Goal: Information Seeking & Learning: Learn about a topic

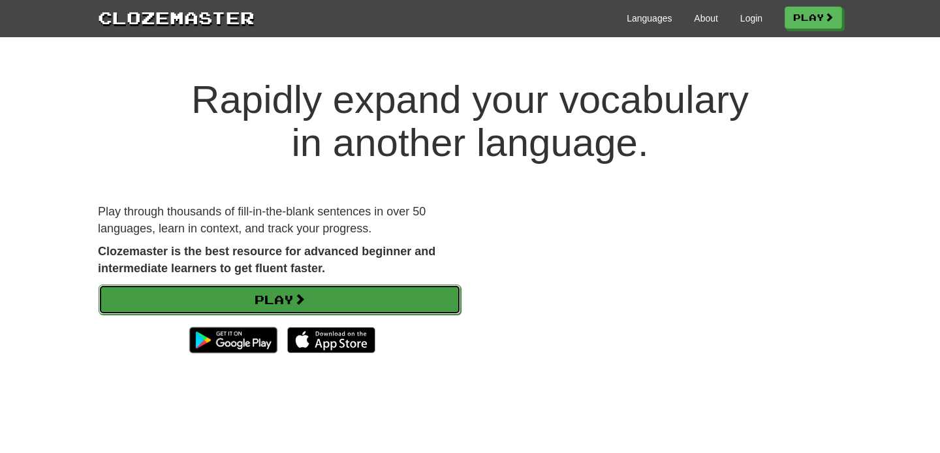
click at [277, 293] on link "Play" at bounding box center [280, 299] width 362 height 30
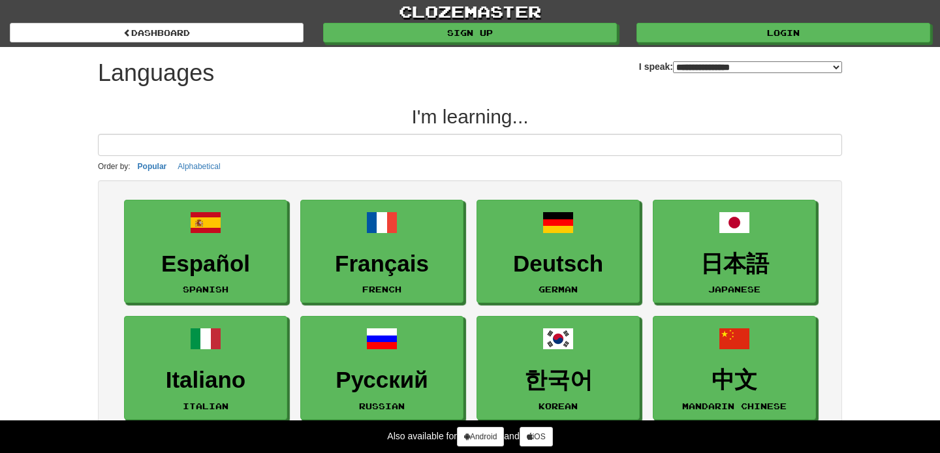
select select "*******"
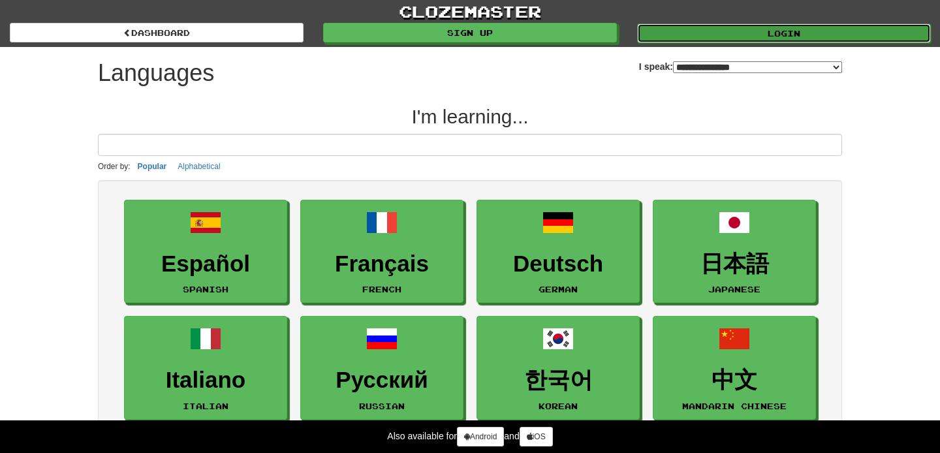
click at [693, 38] on link "Login" at bounding box center [784, 33] width 294 height 20
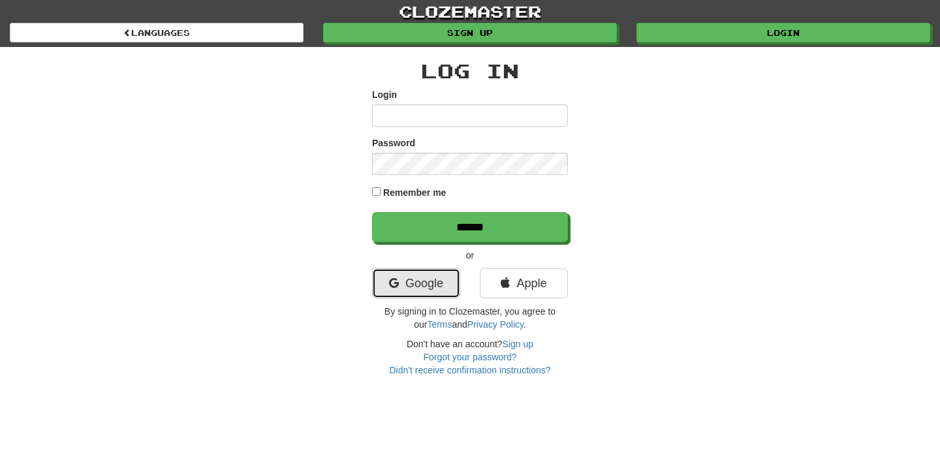
click at [425, 291] on link "Google" at bounding box center [416, 283] width 88 height 30
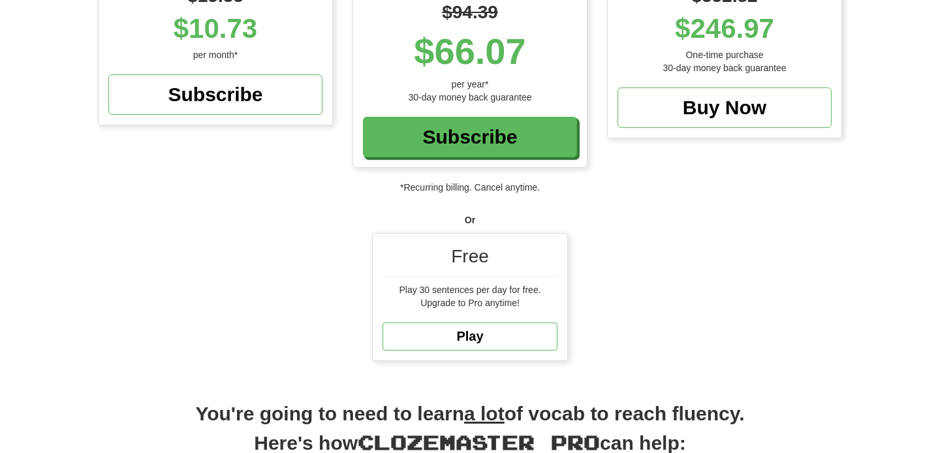
scroll to position [251, 0]
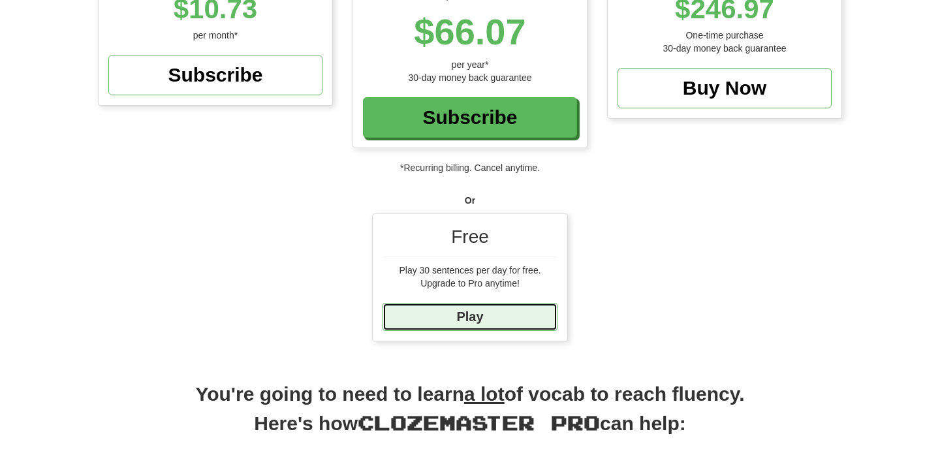
click at [470, 314] on link "Play" at bounding box center [469, 317] width 175 height 28
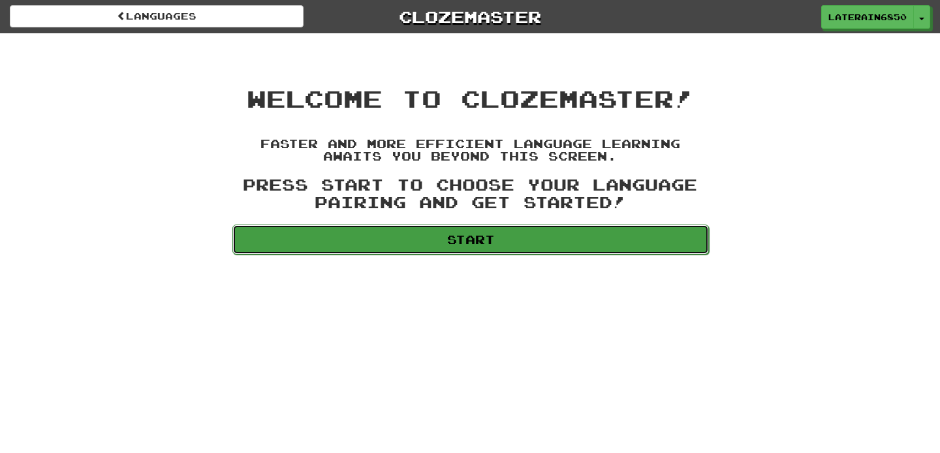
click at [399, 246] on link "Start" at bounding box center [470, 239] width 476 height 30
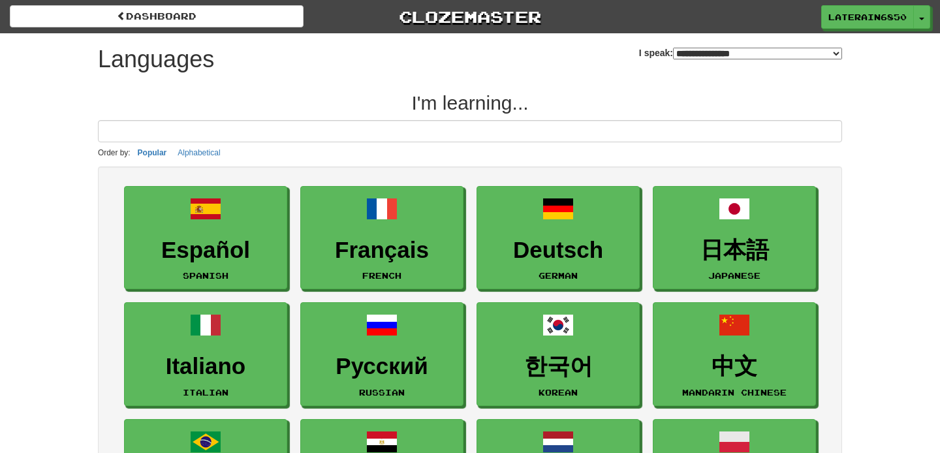
click at [688, 52] on select "**********" at bounding box center [757, 54] width 169 height 12
click at [673, 48] on select "**********" at bounding box center [757, 54] width 169 height 12
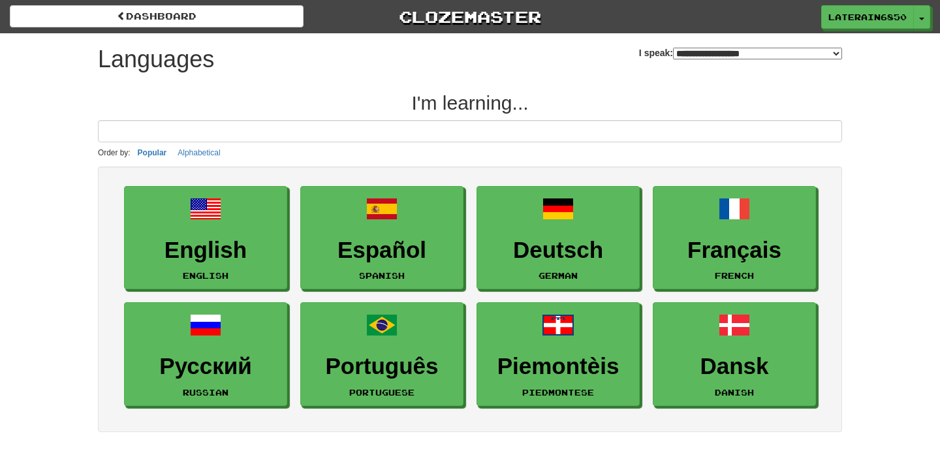
click at [673, 51] on select "**********" at bounding box center [757, 54] width 169 height 12
select select "*******"
click at [673, 48] on select "**********" at bounding box center [757, 54] width 169 height 12
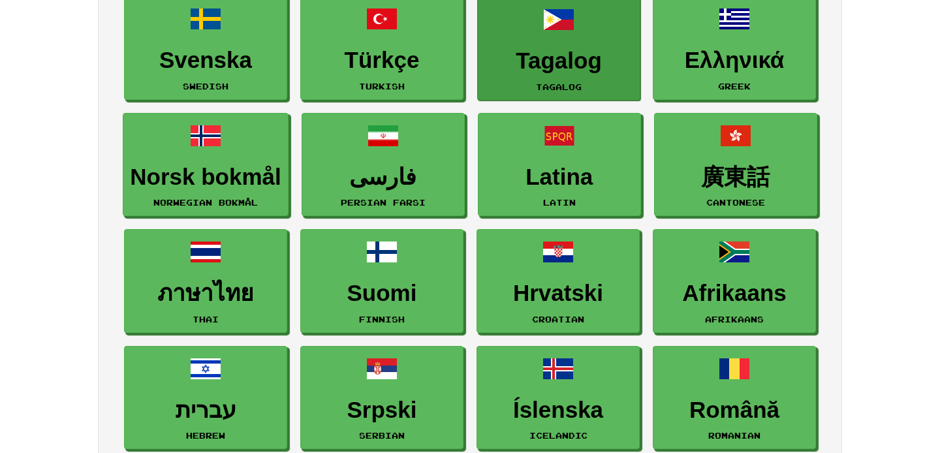
scroll to position [541, 0]
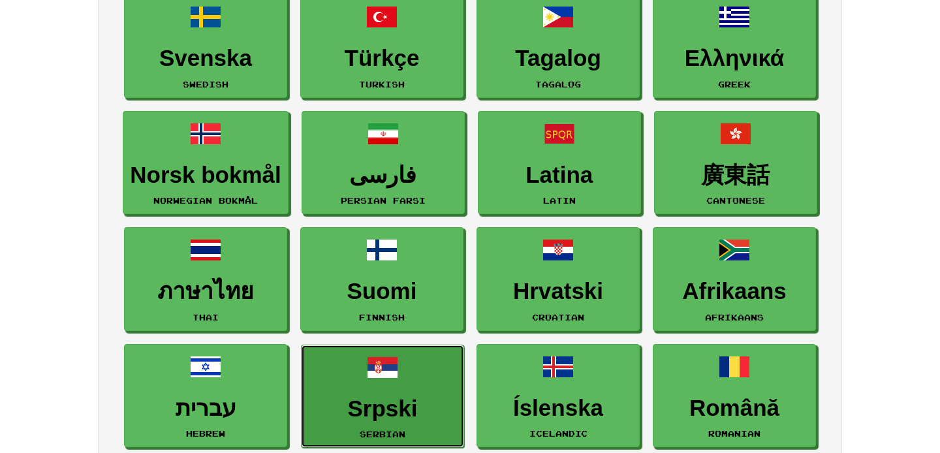
click at [406, 383] on link "Srpski Serbian" at bounding box center [382, 396] width 163 height 104
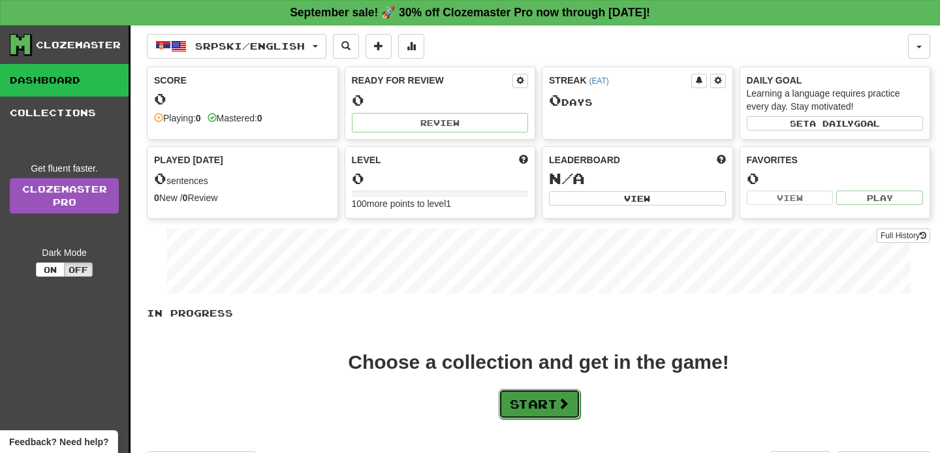
click at [547, 404] on button "Start" at bounding box center [539, 404] width 82 height 30
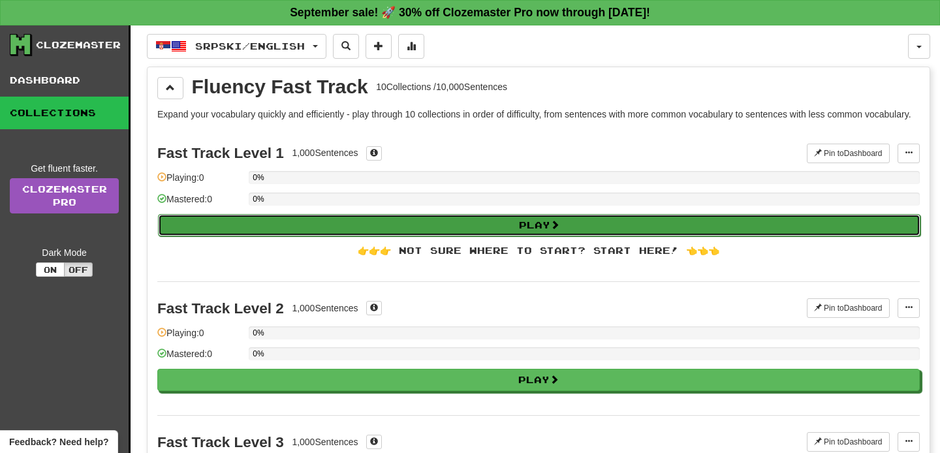
click at [380, 236] on button "Play" at bounding box center [539, 225] width 762 height 22
select select "**"
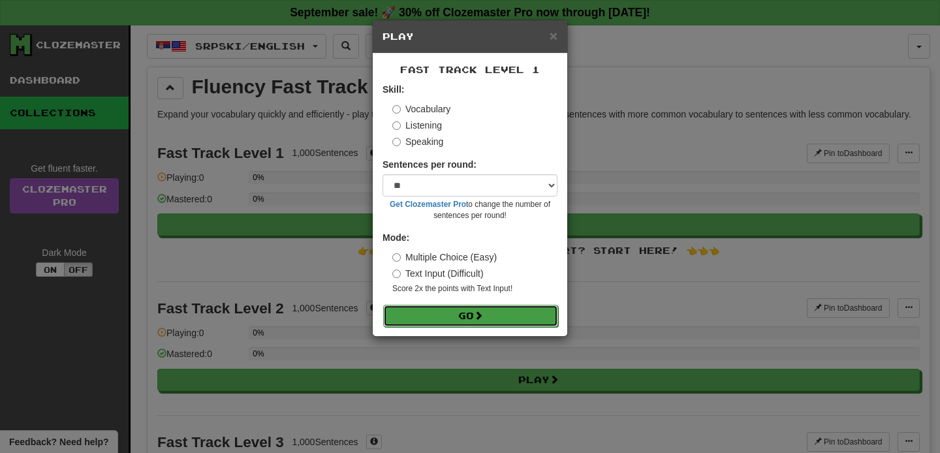
click at [476, 320] on button "Go" at bounding box center [470, 316] width 175 height 22
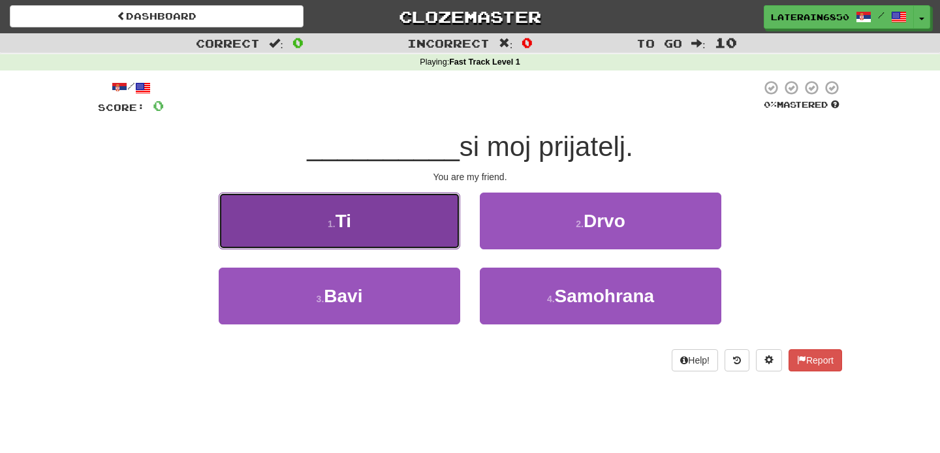
click at [429, 237] on button "1 . Ti" at bounding box center [339, 220] width 241 height 57
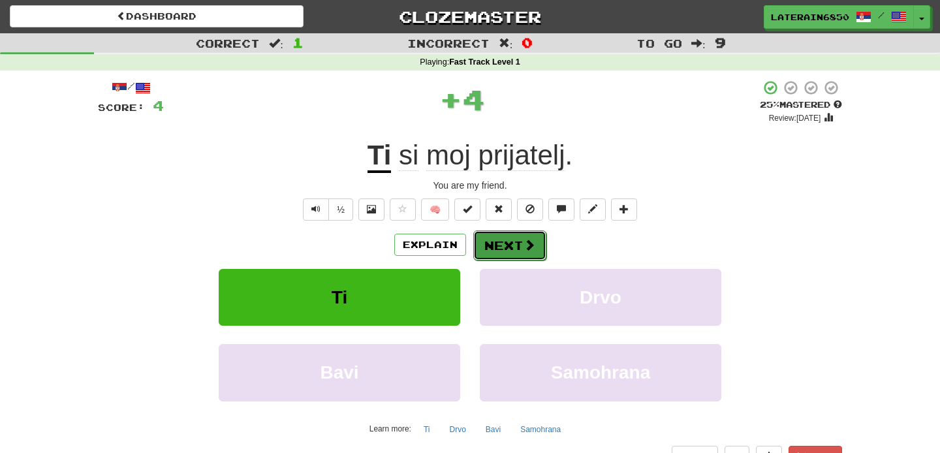
click at [510, 248] on button "Next" at bounding box center [509, 245] width 73 height 30
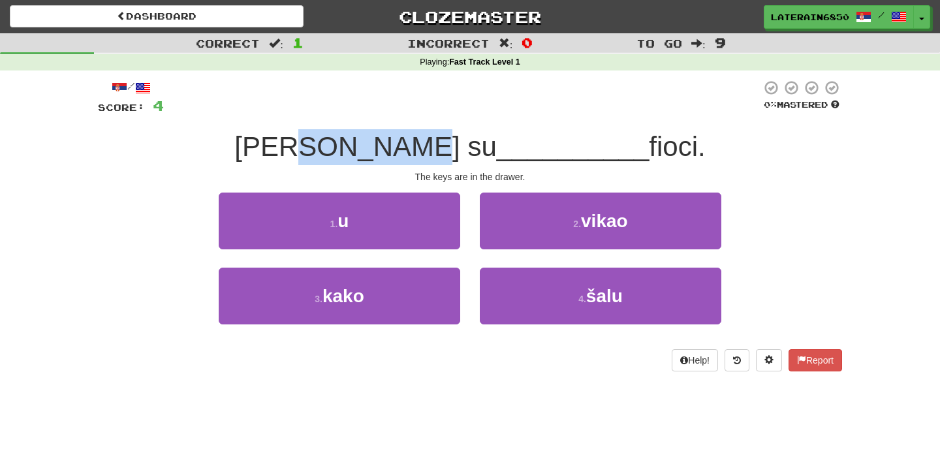
drag, startPoint x: 344, startPoint y: 151, endPoint x: 442, endPoint y: 149, distance: 97.9
click at [442, 149] on div "Ključevi su __________ fioci." at bounding box center [470, 147] width 744 height 36
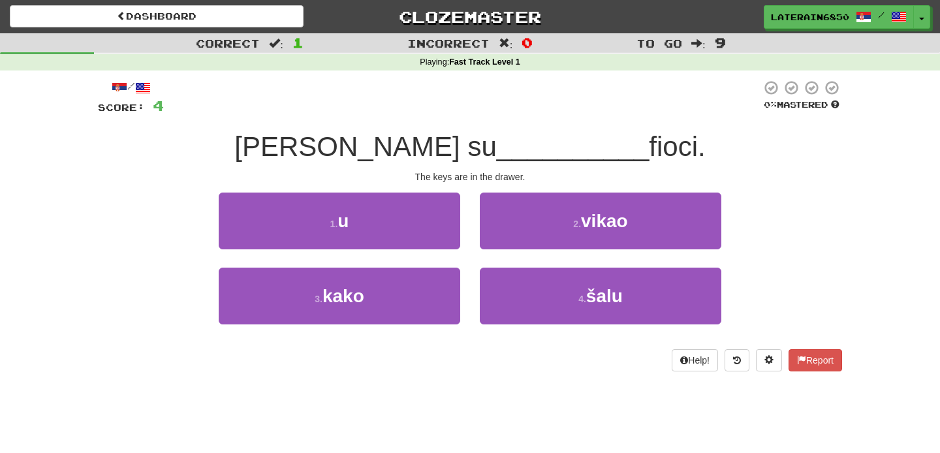
click at [461, 109] on div at bounding box center [462, 98] width 597 height 36
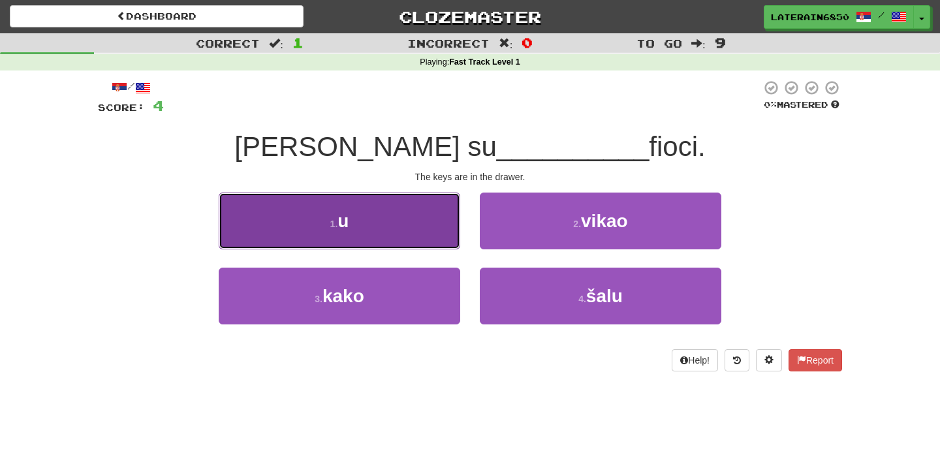
click at [429, 220] on button "1 . u" at bounding box center [339, 220] width 241 height 57
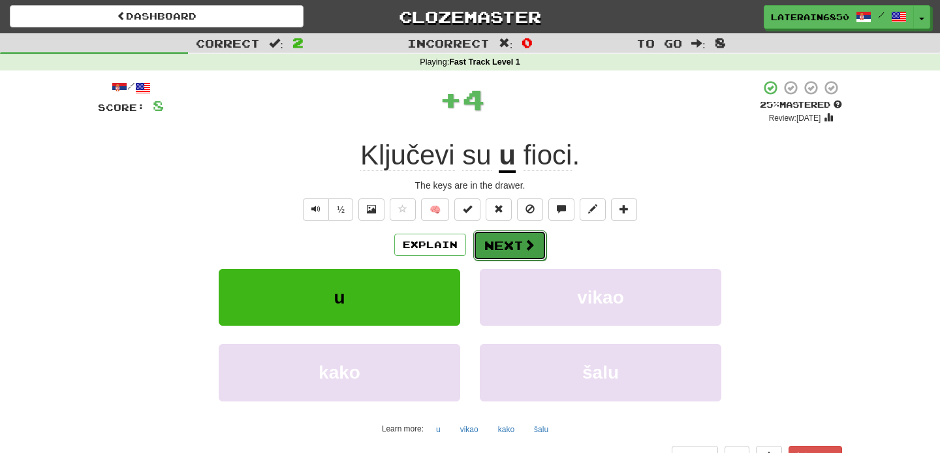
click at [507, 241] on button "Next" at bounding box center [509, 245] width 73 height 30
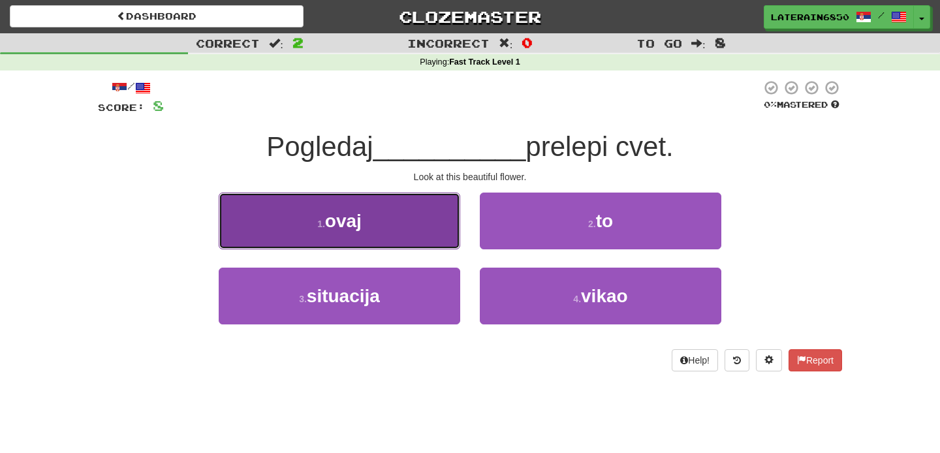
click at [441, 226] on button "1 . ovaj" at bounding box center [339, 220] width 241 height 57
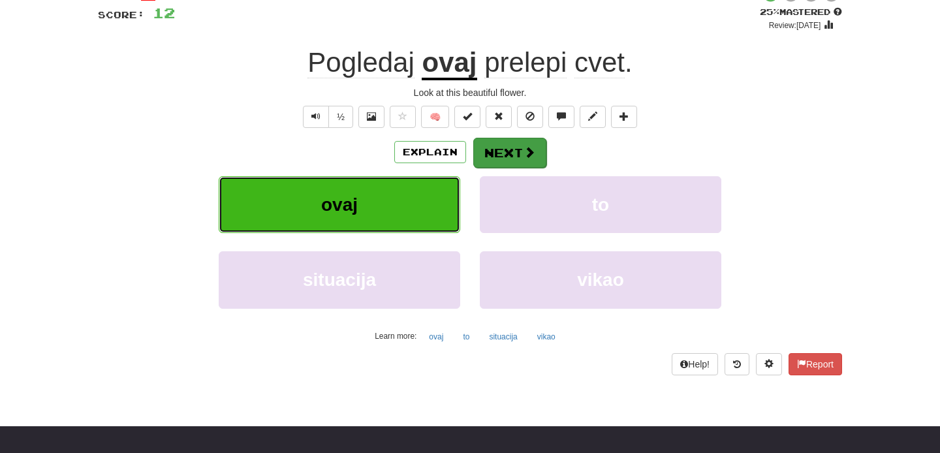
scroll to position [76, 0]
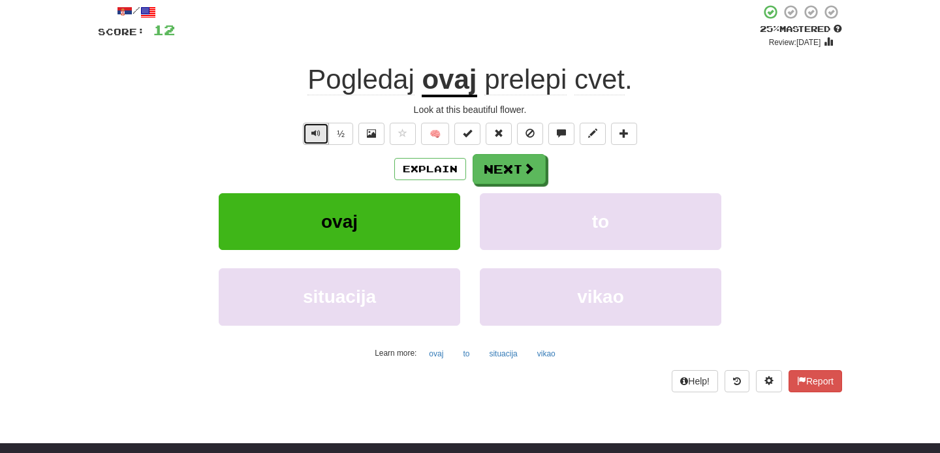
click at [314, 129] on span "Text-to-speech controls" at bounding box center [315, 133] width 9 height 9
click at [525, 188] on div "Explain Next ovaj to situacija vikao Learn more: ovaj to situacija vikao" at bounding box center [470, 258] width 744 height 209
click at [524, 169] on span at bounding box center [529, 169] width 12 height 12
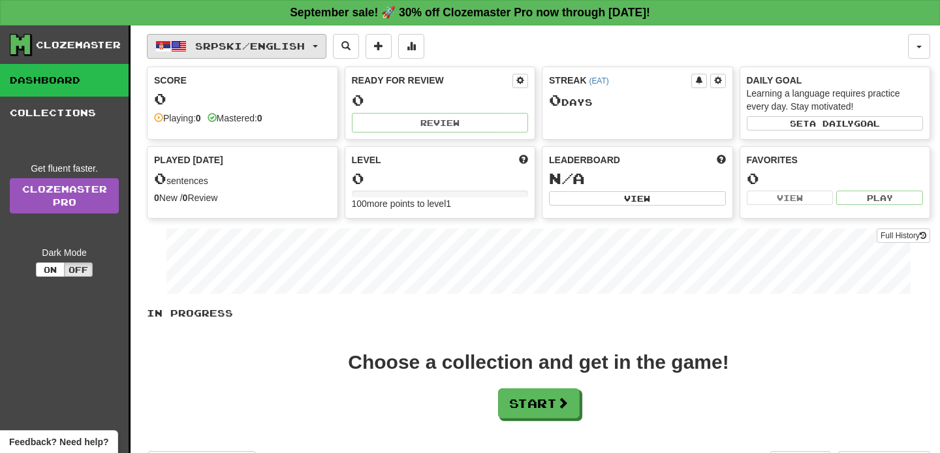
click at [195, 51] on span "Srpski / English" at bounding box center [250, 45] width 110 height 11
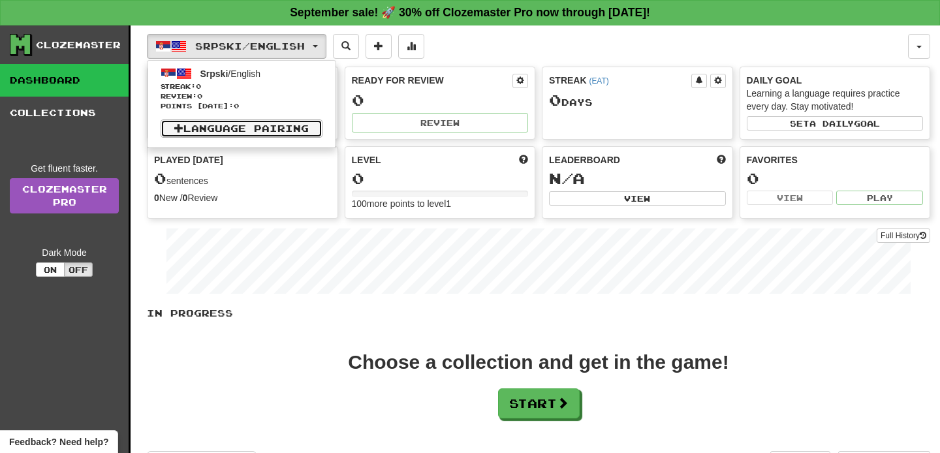
click at [227, 126] on link "Language Pairing" at bounding box center [241, 128] width 162 height 18
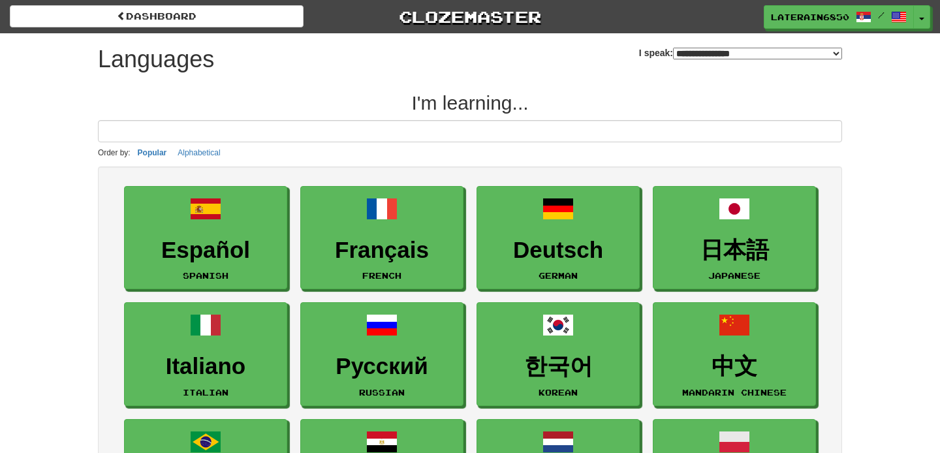
select select "*******"
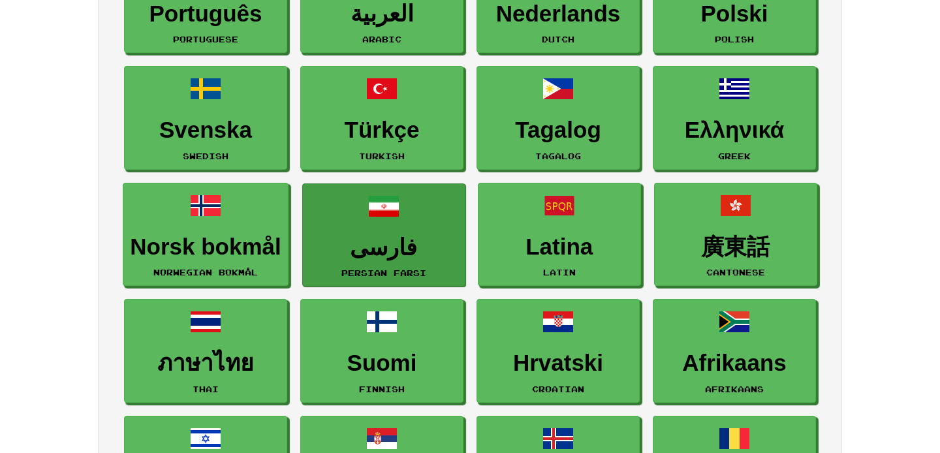
scroll to position [530, 0]
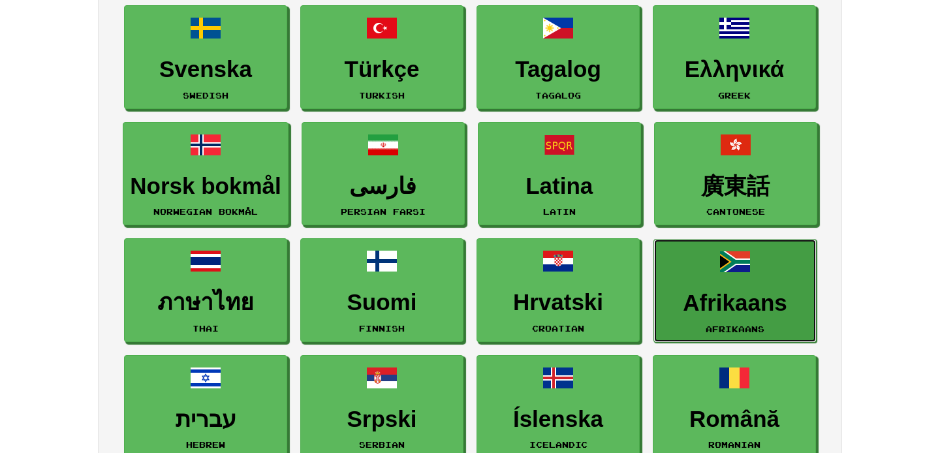
click at [749, 318] on link "Afrikaans Afrikaans" at bounding box center [734, 291] width 163 height 104
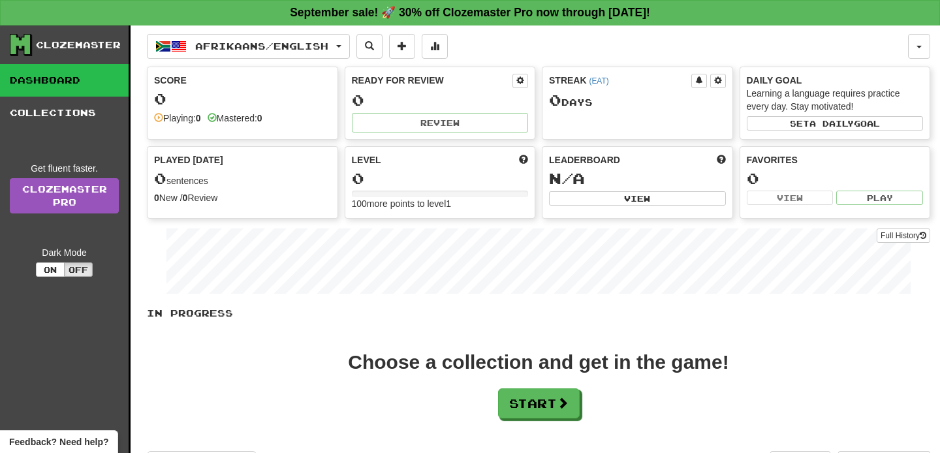
click at [262, 106] on div "0" at bounding box center [242, 99] width 177 height 16
click at [528, 412] on button "Start" at bounding box center [539, 404] width 82 height 30
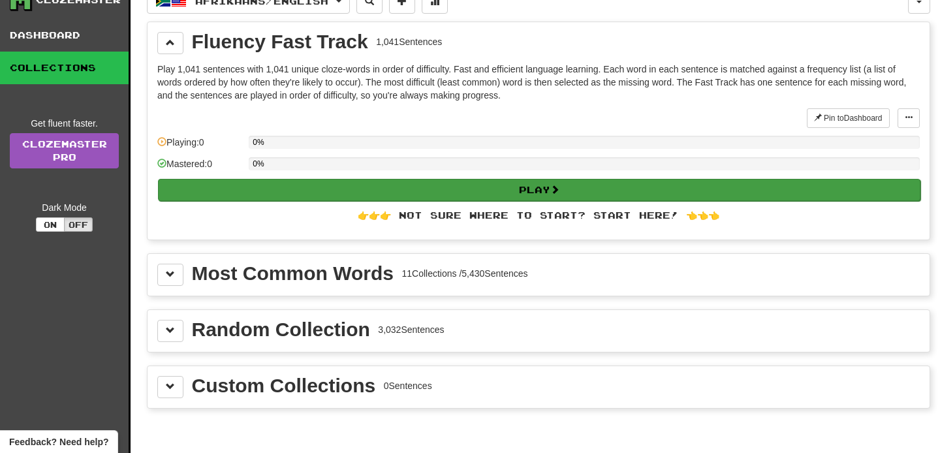
scroll to position [48, 0]
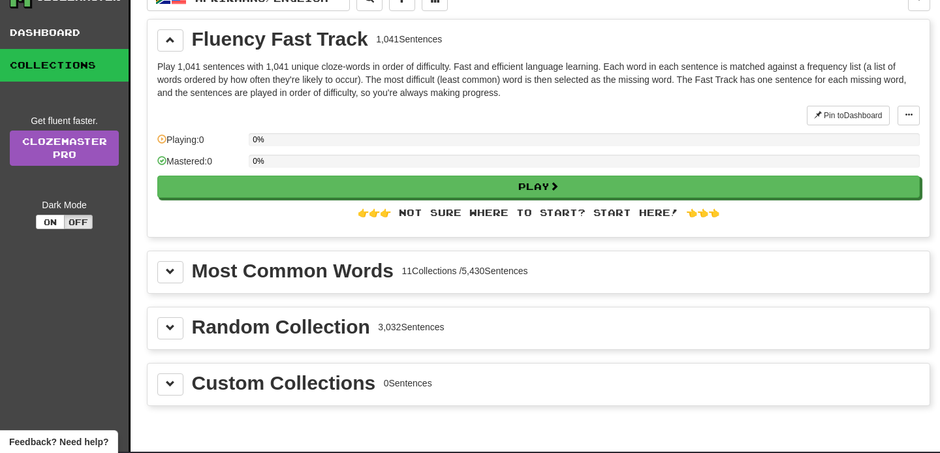
click at [267, 202] on div "Pin to Dashboard Pin to Dashboard Manage Sentences Playing: 0 0% Mastered: 0 0%…" at bounding box center [538, 167] width 762 height 122
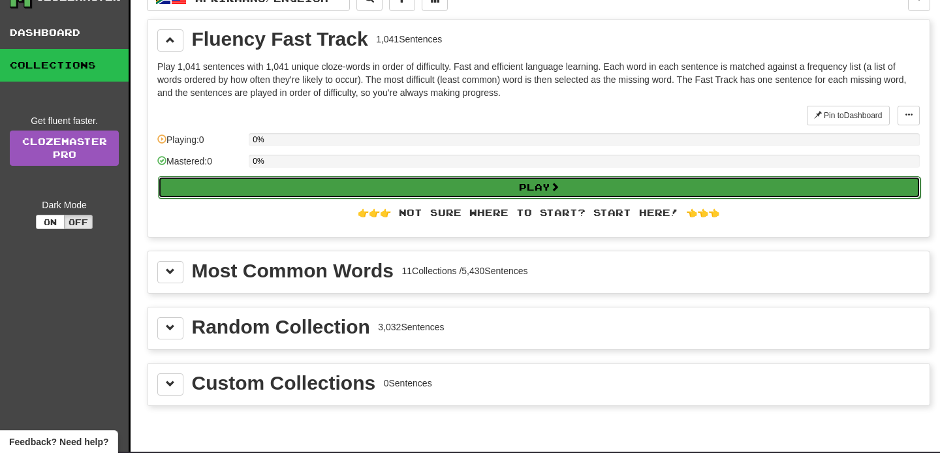
click at [267, 196] on button "Play" at bounding box center [539, 187] width 762 height 22
select select "**"
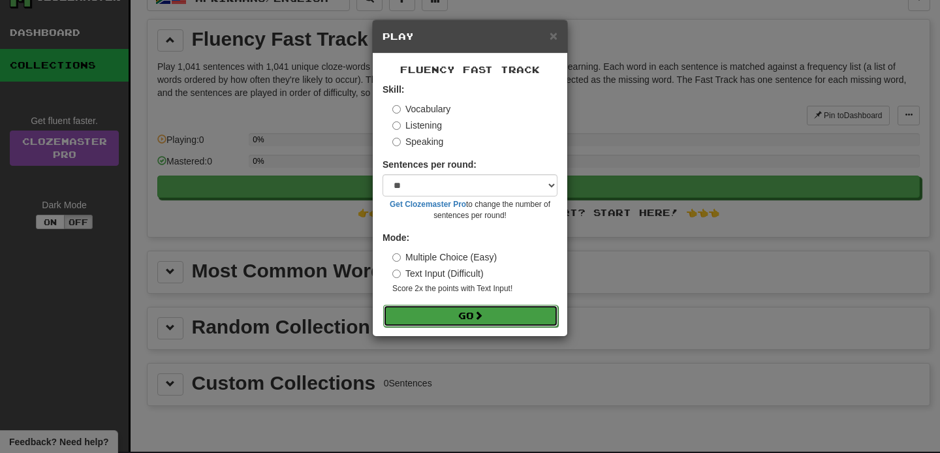
click at [461, 317] on button "Go" at bounding box center [470, 316] width 175 height 22
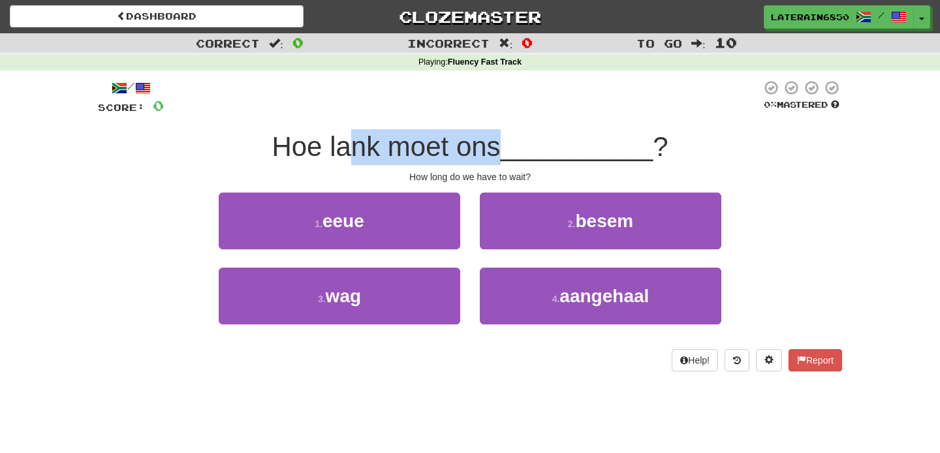
drag, startPoint x: 357, startPoint y: 151, endPoint x: 506, endPoint y: 154, distance: 148.8
click at [500, 154] on span "Hoe lank moet ons" at bounding box center [385, 146] width 228 height 31
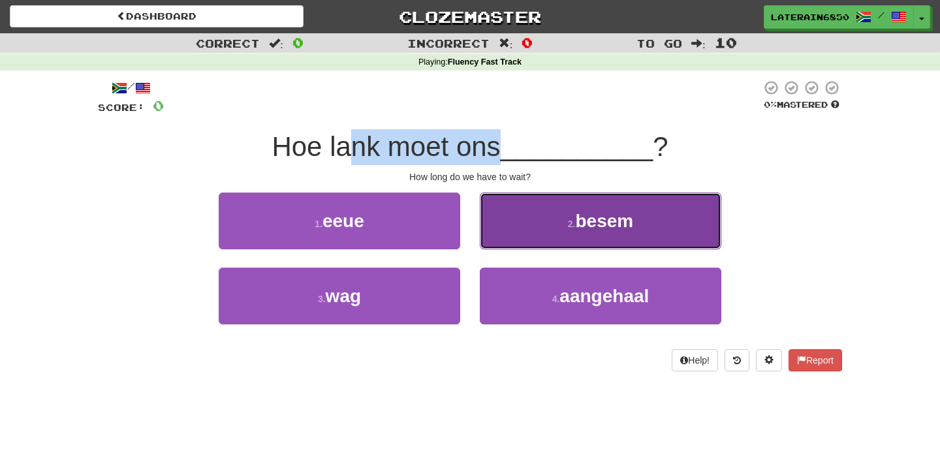
click at [542, 234] on button "2 . besem" at bounding box center [600, 220] width 241 height 57
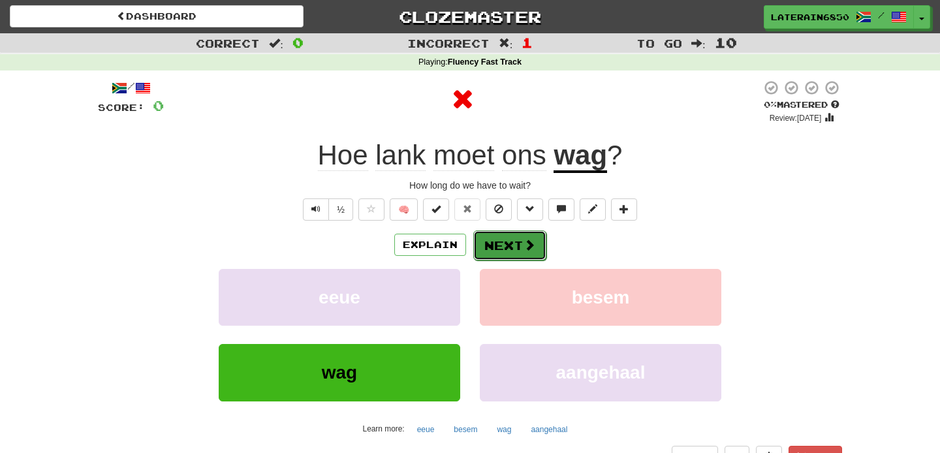
click at [510, 242] on button "Next" at bounding box center [509, 245] width 73 height 30
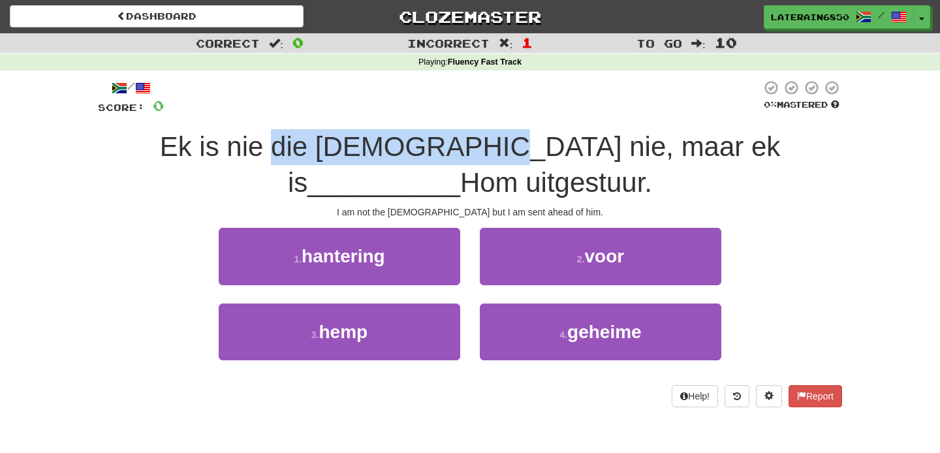
drag, startPoint x: 257, startPoint y: 146, endPoint x: 443, endPoint y: 149, distance: 186.0
click at [443, 149] on span "Ek is nie die Christus nie, maar ek is" at bounding box center [470, 164] width 620 height 67
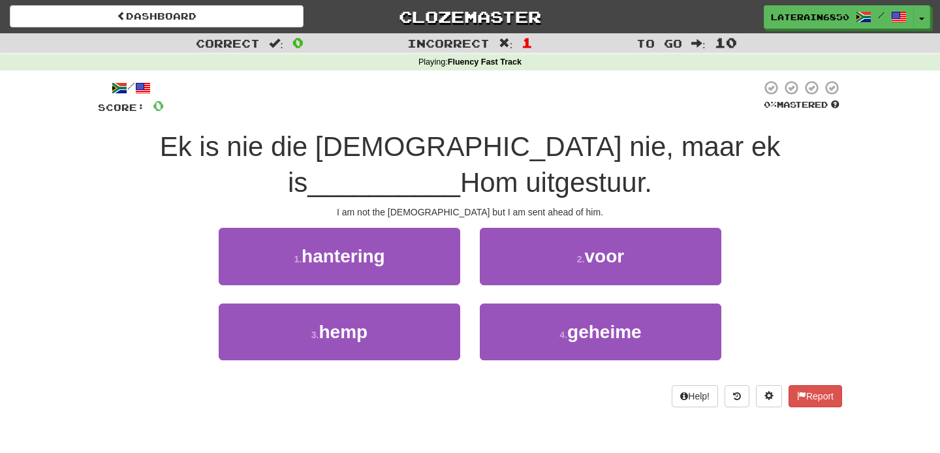
click at [460, 115] on div "/ Score: 0 0 % Mastered Ek is nie die Christus nie, maar ek is __________ Hom u…" at bounding box center [470, 243] width 744 height 327
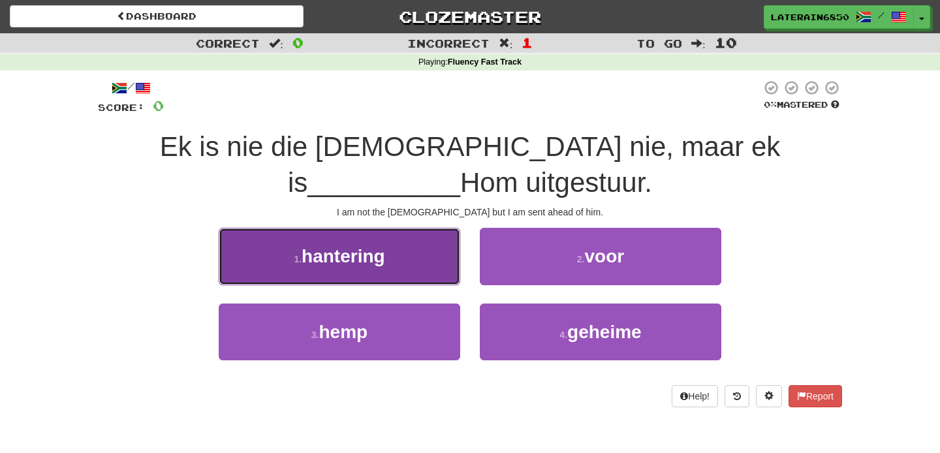
click at [402, 265] on button "1 . hantering" at bounding box center [339, 256] width 241 height 57
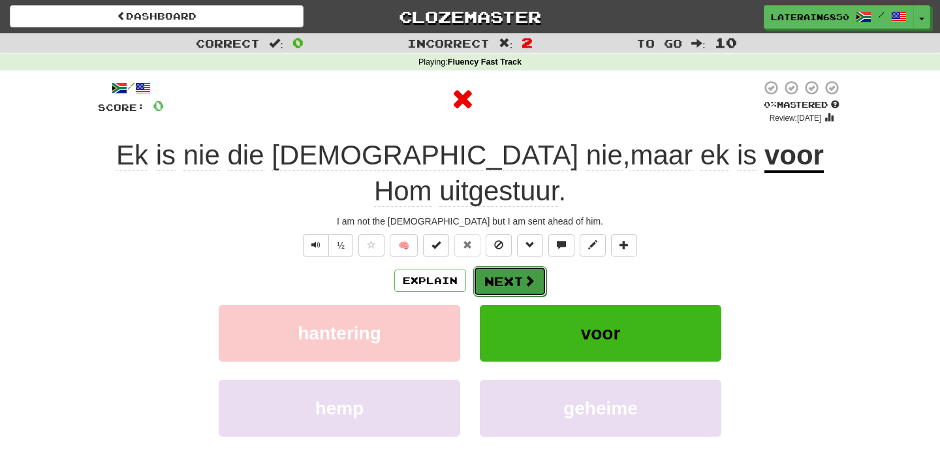
click at [489, 266] on button "Next" at bounding box center [509, 281] width 73 height 30
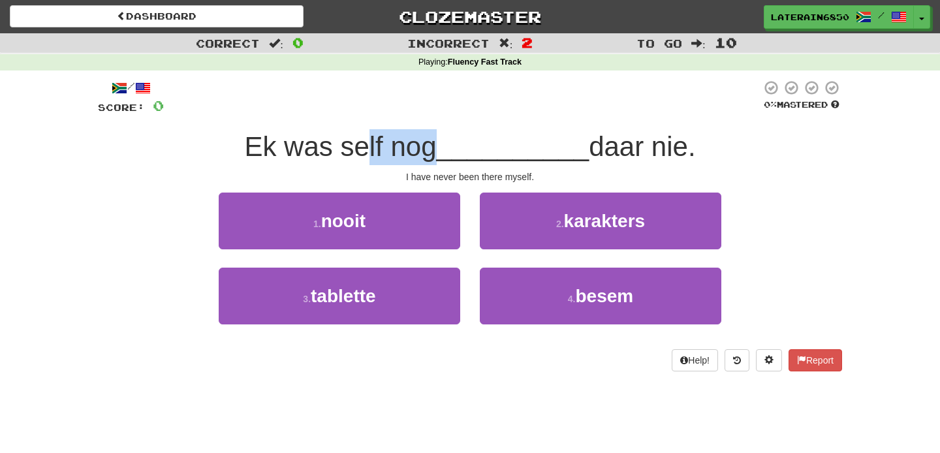
drag, startPoint x: 363, startPoint y: 160, endPoint x: 440, endPoint y: 160, distance: 77.6
click at [436, 160] on span "Ek was self nog" at bounding box center [340, 146] width 192 height 31
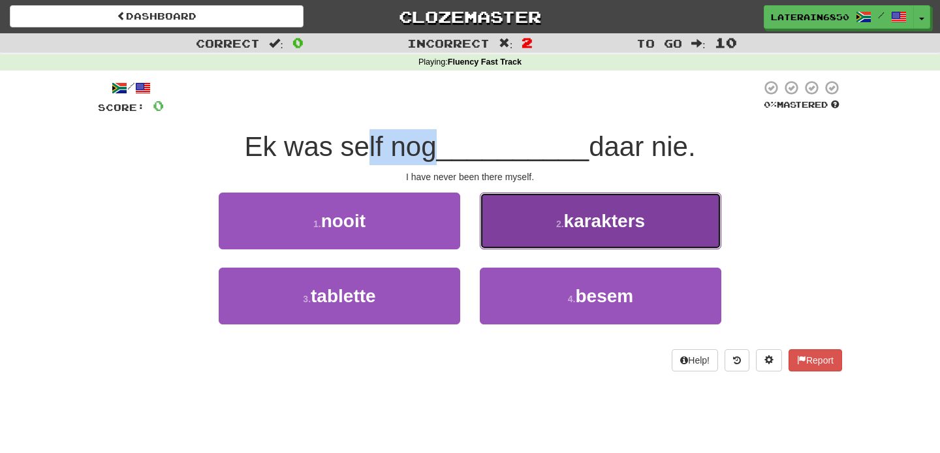
click at [517, 230] on button "2 . karakters" at bounding box center [600, 220] width 241 height 57
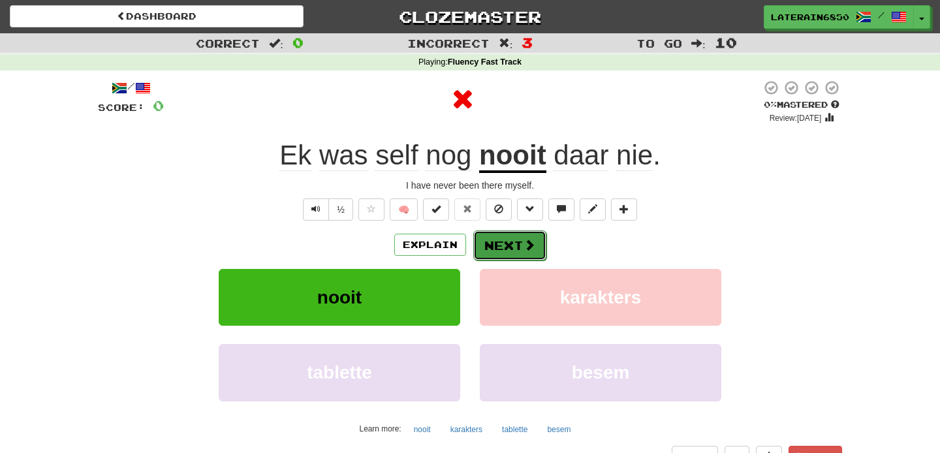
click at [510, 245] on button "Next" at bounding box center [509, 245] width 73 height 30
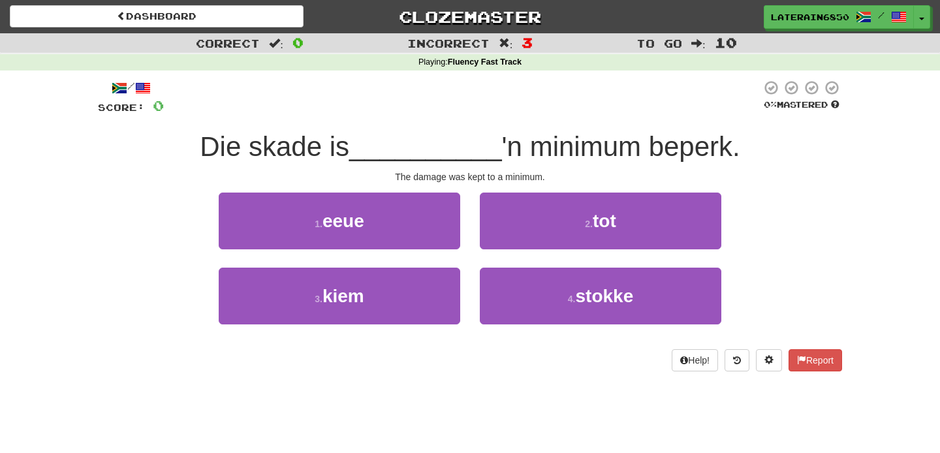
click at [447, 265] on div "1 . eeue" at bounding box center [339, 229] width 261 height 75
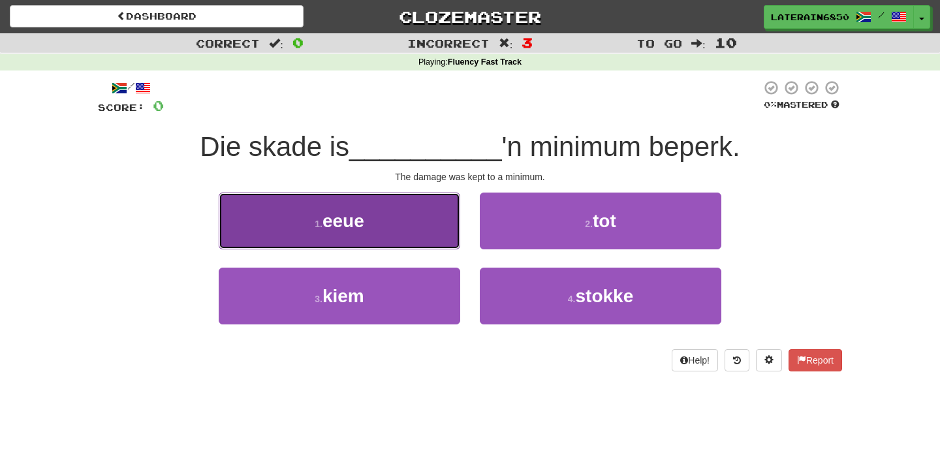
click at [451, 225] on button "1 . eeue" at bounding box center [339, 220] width 241 height 57
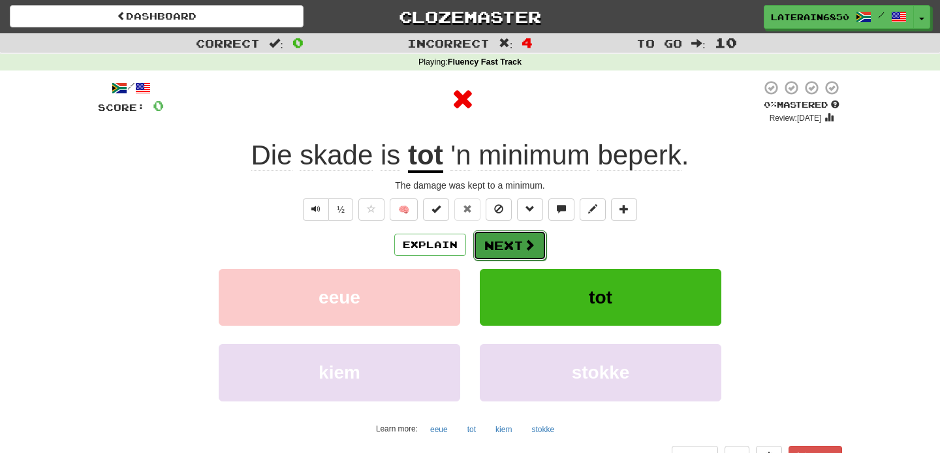
click at [533, 254] on button "Next" at bounding box center [509, 245] width 73 height 30
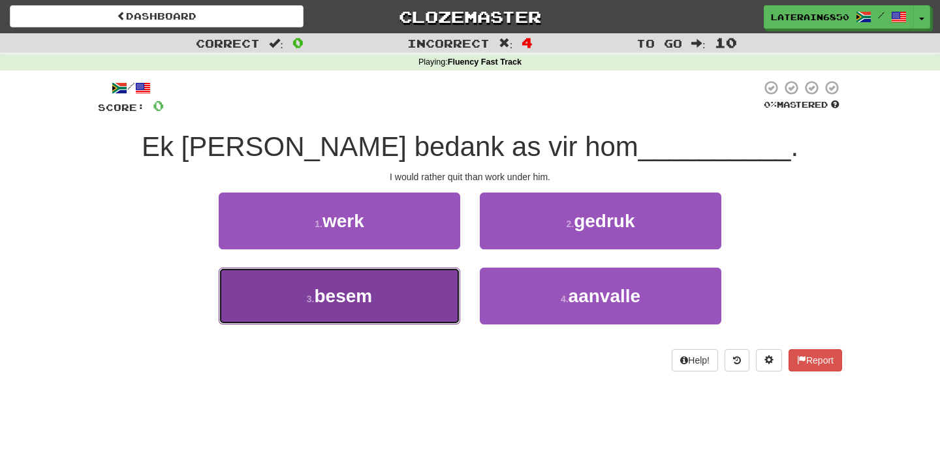
click at [421, 303] on button "3 . besem" at bounding box center [339, 295] width 241 height 57
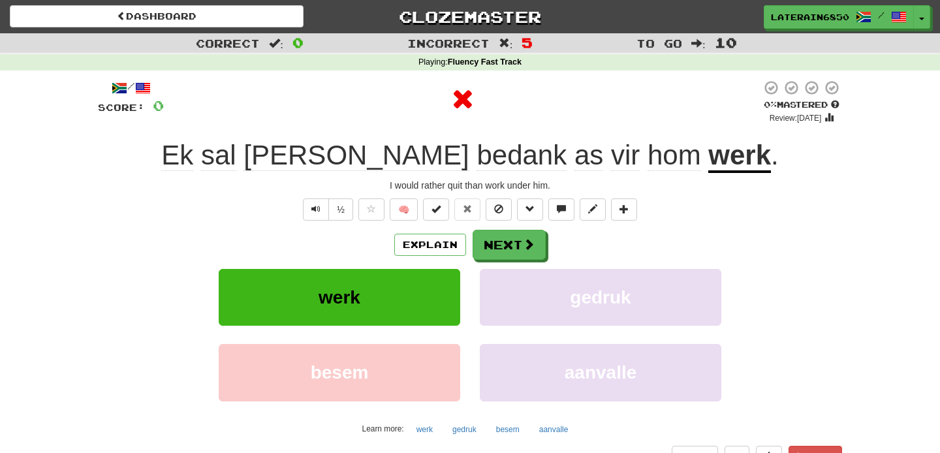
click at [497, 230] on div "/ Score: 0 0 % Mastered Review: 2025-09-19 Ek sal liewer bedank as vir hom werk…" at bounding box center [470, 274] width 744 height 388
click at [497, 248] on button "Next" at bounding box center [509, 245] width 73 height 30
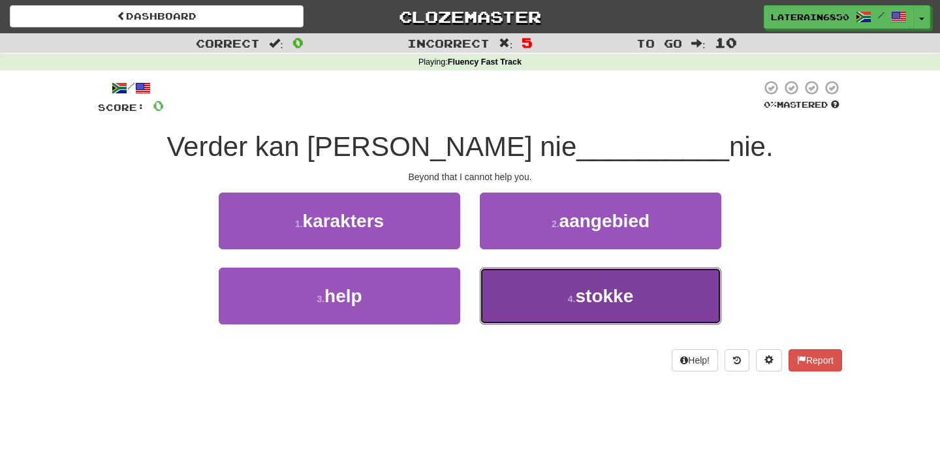
click at [533, 282] on button "4 . stokke" at bounding box center [600, 295] width 241 height 57
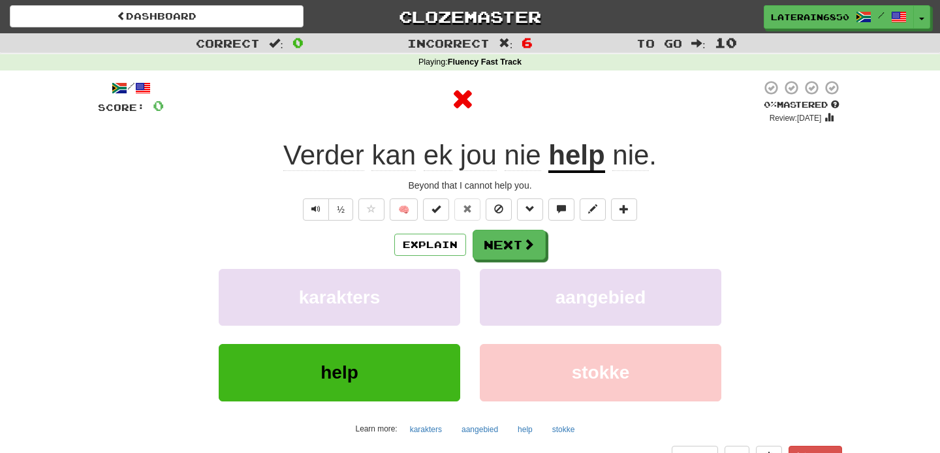
click at [509, 224] on div "/ Score: 0 0 % Mastered Review: 2025-09-19 Verder kan ek jou nie help nie . Bey…" at bounding box center [470, 274] width 744 height 388
click at [508, 253] on button "Next" at bounding box center [509, 245] width 73 height 30
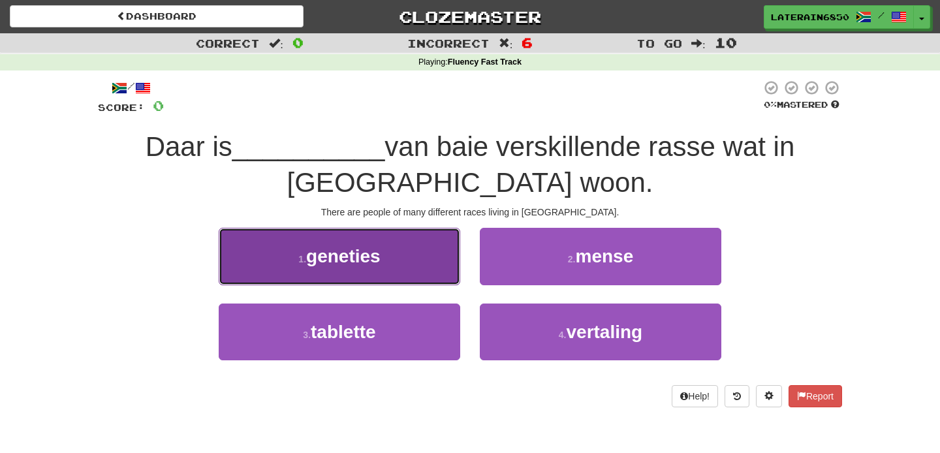
click at [447, 279] on button "1 . geneties" at bounding box center [339, 256] width 241 height 57
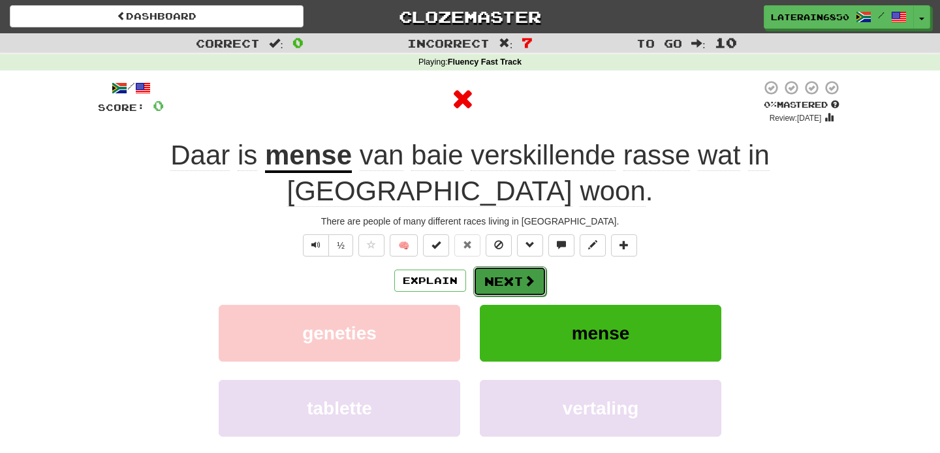
click at [512, 277] on button "Next" at bounding box center [509, 281] width 73 height 30
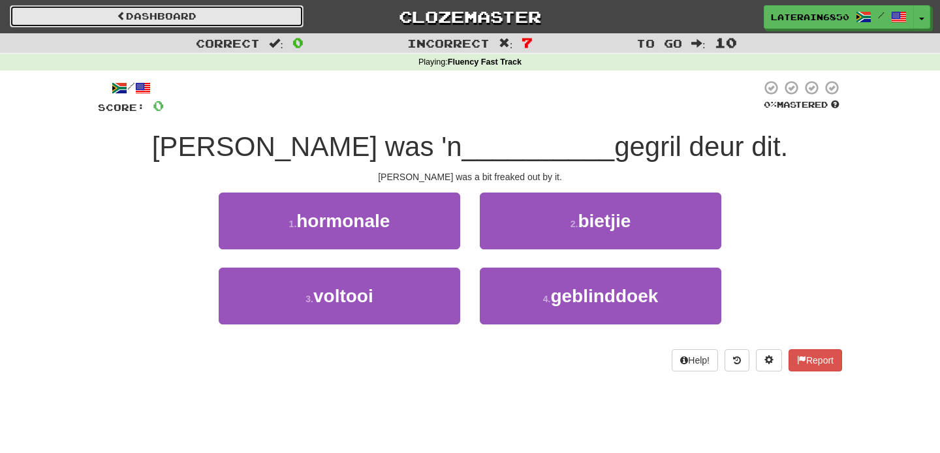
click at [76, 19] on link "Dashboard" at bounding box center [157, 16] width 294 height 22
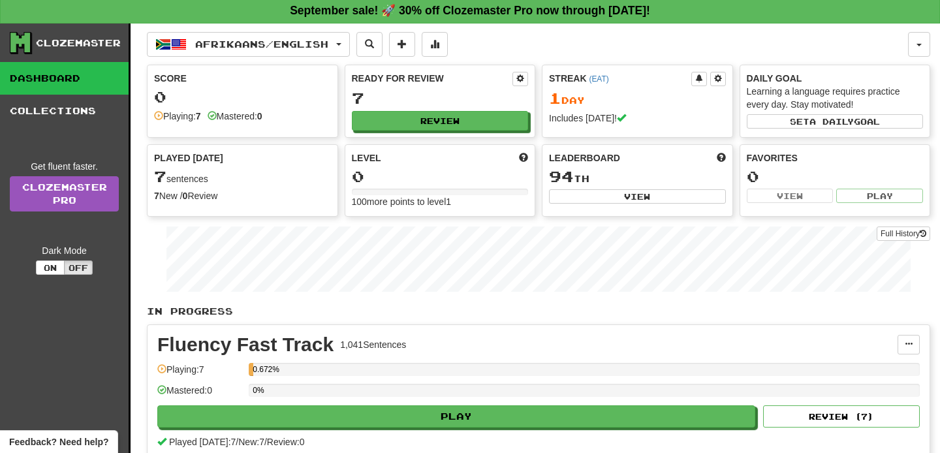
scroll to position [1, 0]
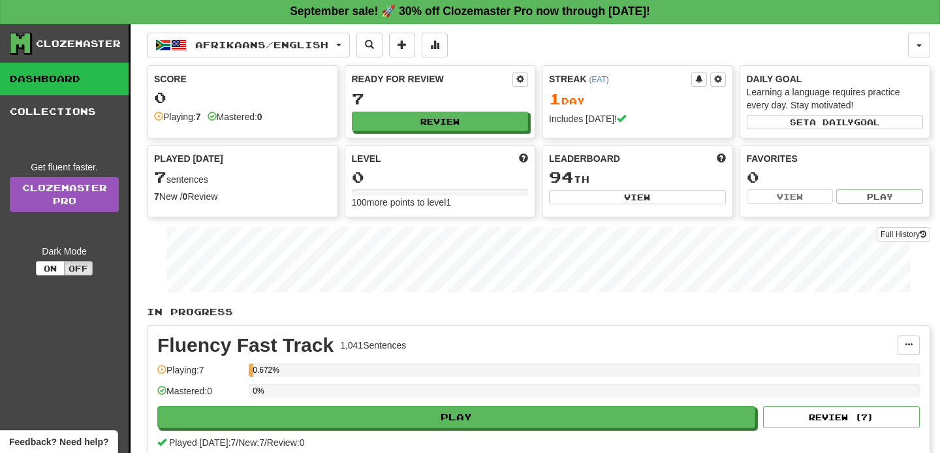
click at [271, 93] on div "0" at bounding box center [242, 97] width 177 height 16
click at [190, 80] on div "Score" at bounding box center [242, 78] width 177 height 13
click at [177, 76] on div "Score" at bounding box center [242, 78] width 177 height 13
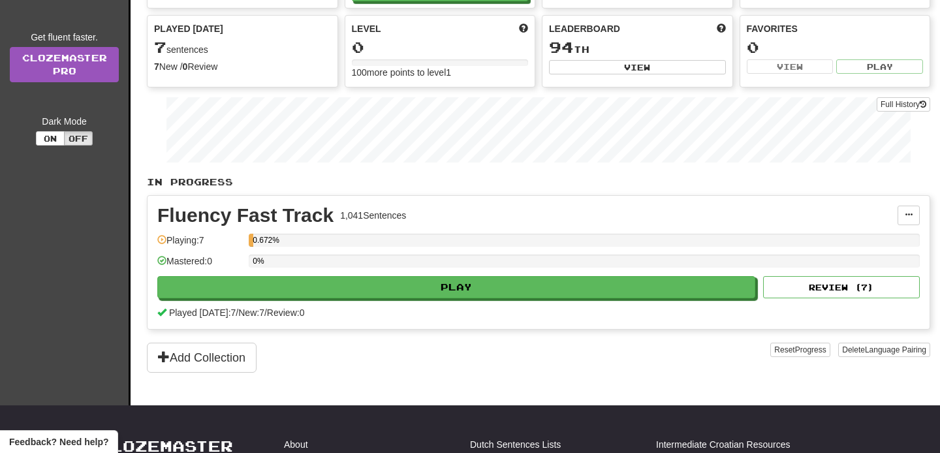
scroll to position [123, 0]
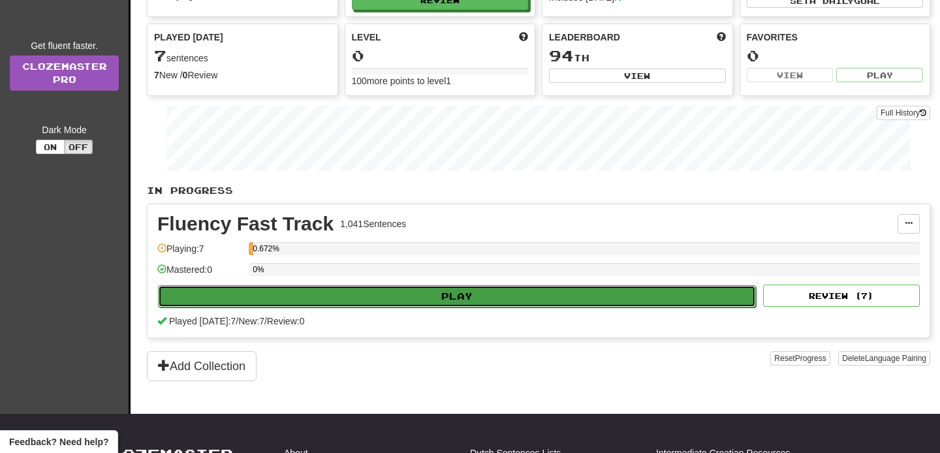
click at [332, 298] on button "Play" at bounding box center [457, 296] width 598 height 22
select select "**"
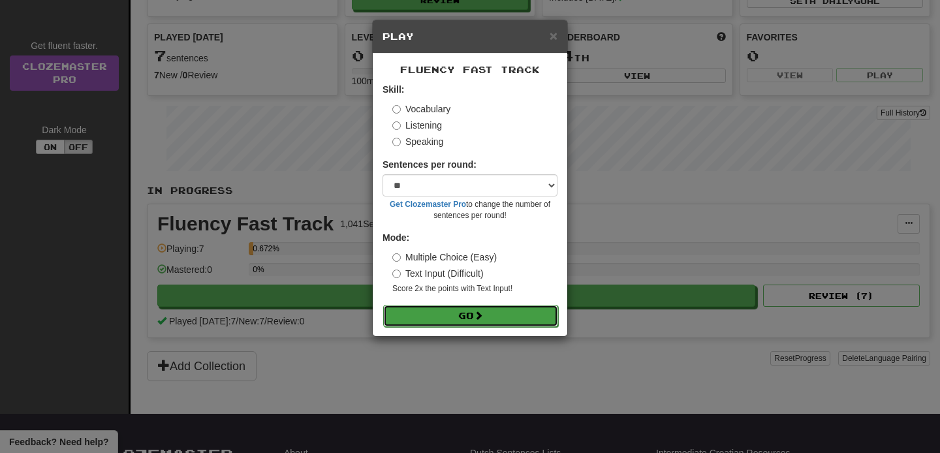
click at [476, 316] on button "Go" at bounding box center [470, 316] width 175 height 22
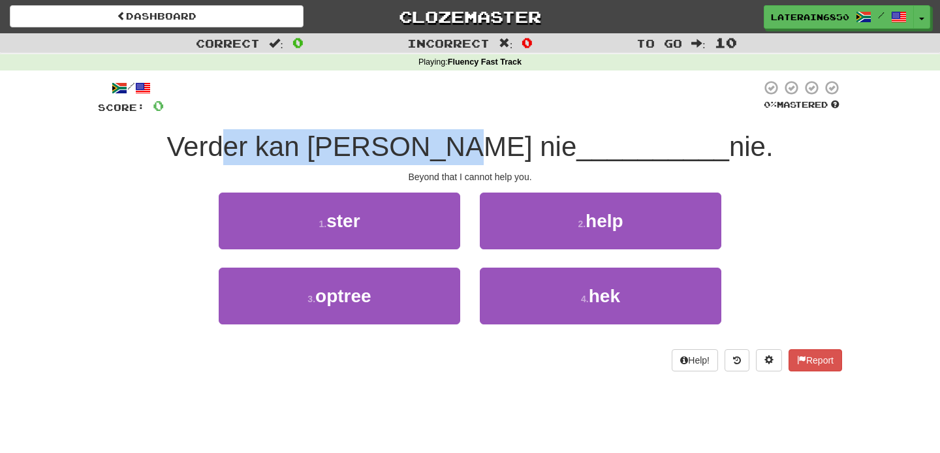
drag, startPoint x: 292, startPoint y: 138, endPoint x: 496, endPoint y: 142, distance: 204.2
click at [496, 142] on span "Verder kan [PERSON_NAME] nie" at bounding box center [371, 146] width 410 height 31
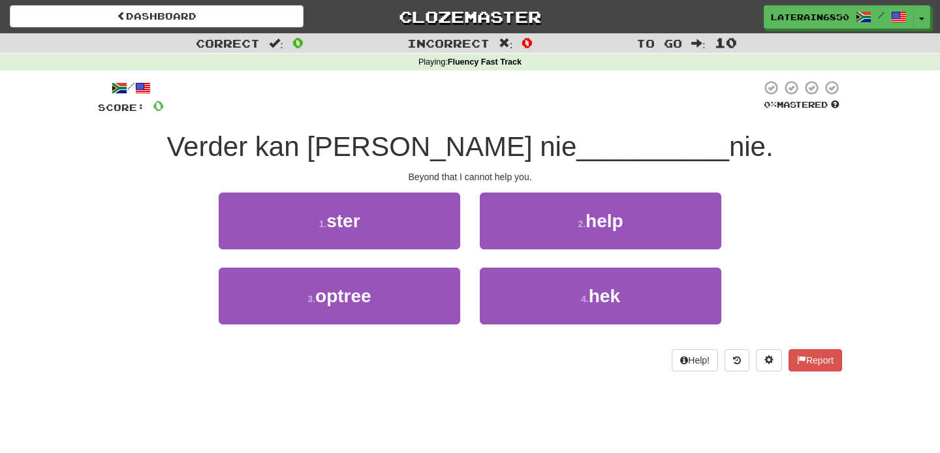
click at [514, 114] on div at bounding box center [462, 98] width 597 height 36
drag, startPoint x: 412, startPoint y: 173, endPoint x: 522, endPoint y: 174, distance: 110.3
click at [522, 174] on div "Beyond that I cannot help you." at bounding box center [470, 176] width 744 height 13
click at [406, 174] on div "Beyond that I cannot help you." at bounding box center [470, 176] width 744 height 13
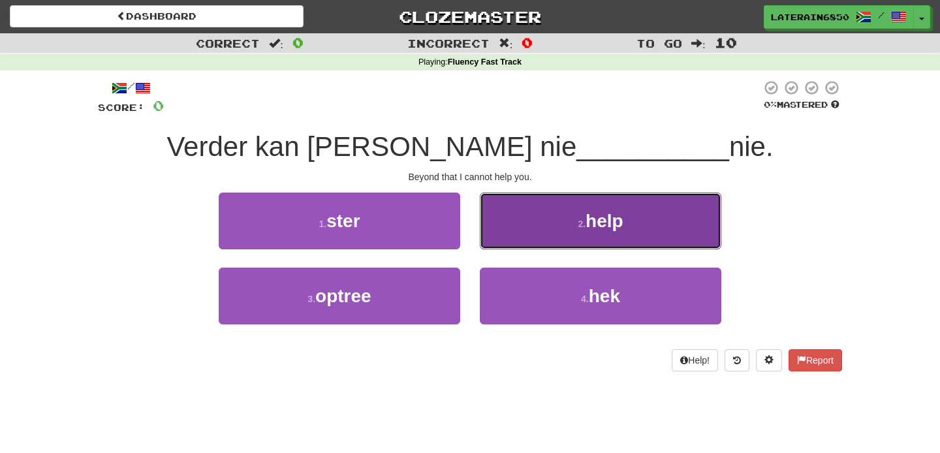
click at [513, 232] on button "2 . help" at bounding box center [600, 220] width 241 height 57
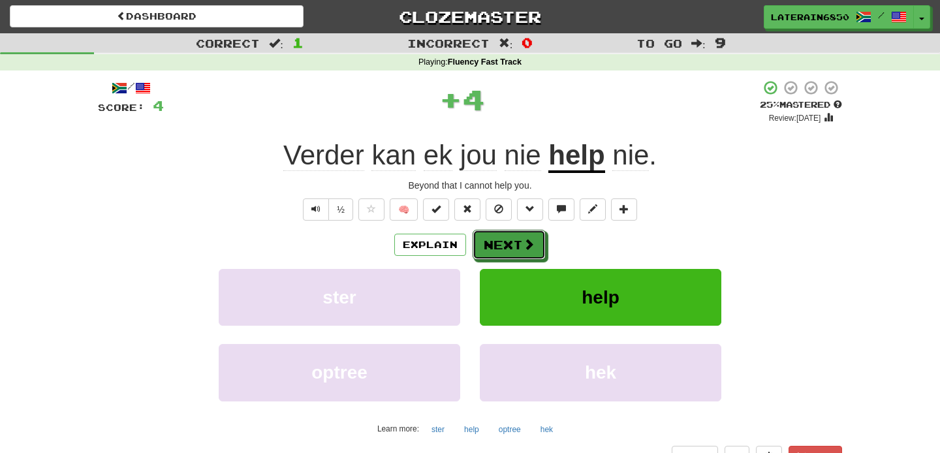
click at [513, 232] on button "Next" at bounding box center [508, 245] width 73 height 30
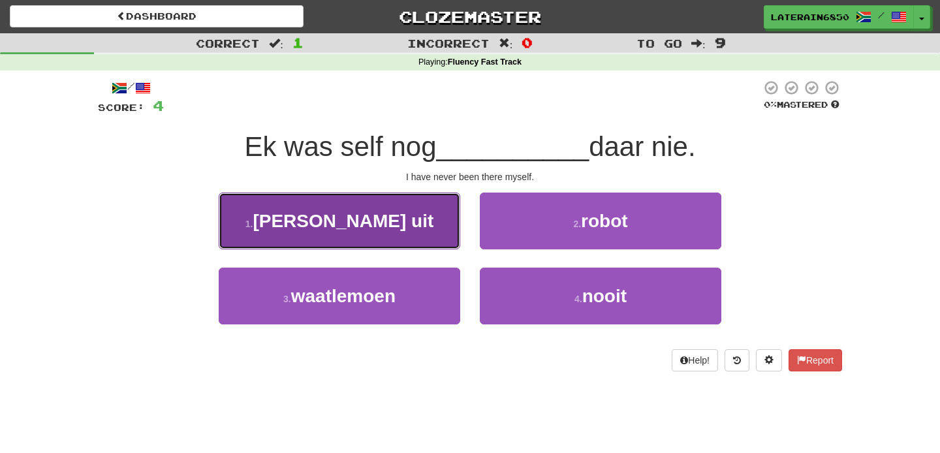
click at [421, 219] on button "1 . [PERSON_NAME] uit" at bounding box center [339, 220] width 241 height 57
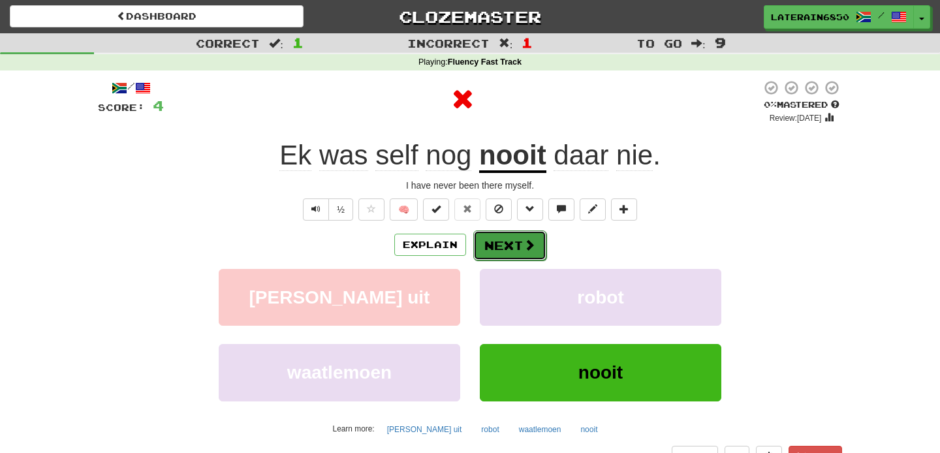
click at [512, 249] on button "Next" at bounding box center [509, 245] width 73 height 30
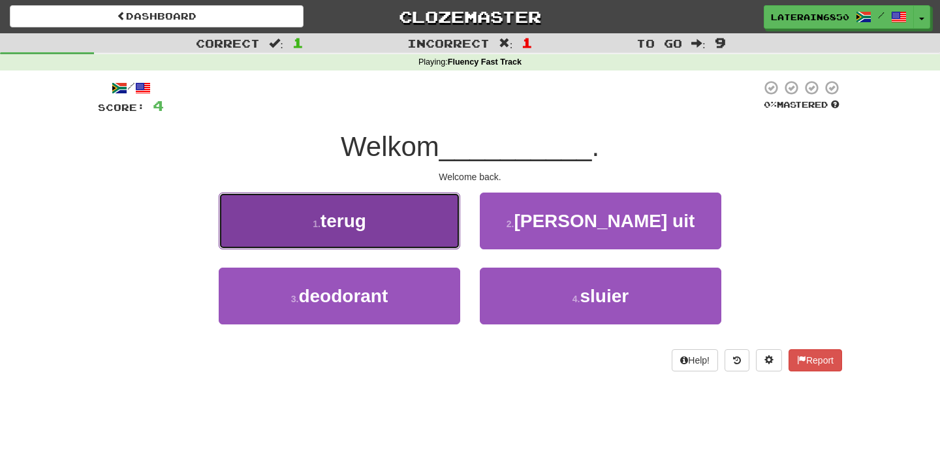
click at [453, 219] on button "1 . terug" at bounding box center [339, 220] width 241 height 57
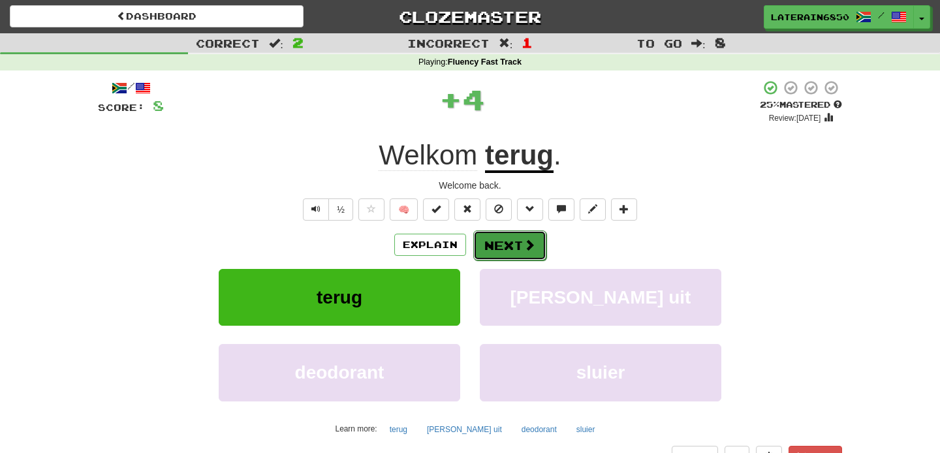
click at [521, 249] on button "Next" at bounding box center [509, 245] width 73 height 30
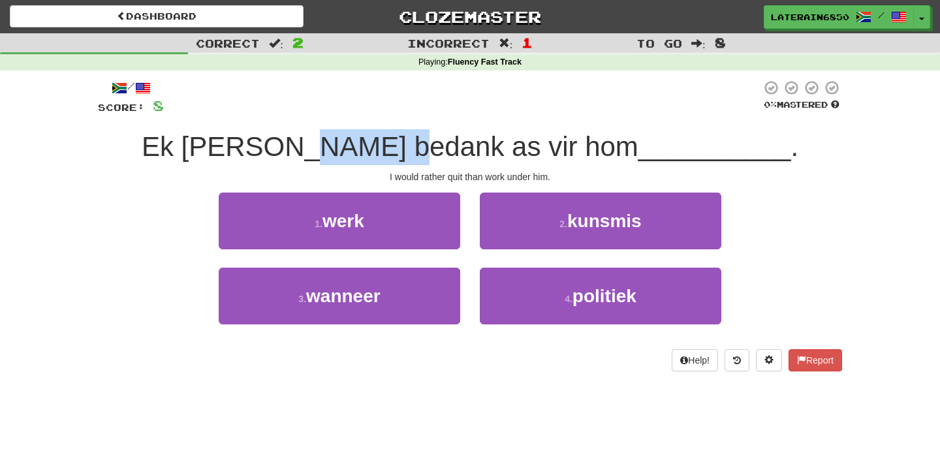
drag, startPoint x: 323, startPoint y: 129, endPoint x: 433, endPoint y: 152, distance: 112.0
click at [433, 152] on div "Ek [PERSON_NAME] bedank as vir hom __________ ." at bounding box center [470, 147] width 744 height 36
